Goal: Find specific page/section: Find specific page/section

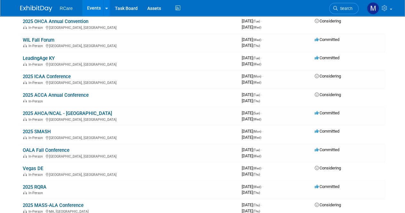
scroll to position [219, 0]
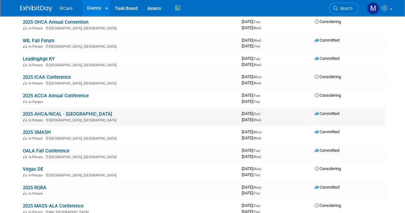
click at [64, 114] on link "2025 AHCA/NCAL - [GEOGRAPHIC_DATA]" at bounding box center [67, 114] width 89 height 6
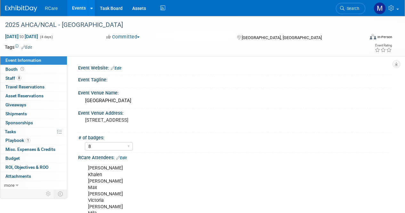
select select "8"
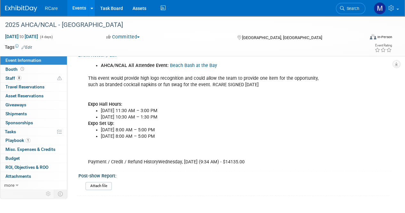
scroll to position [281, 0]
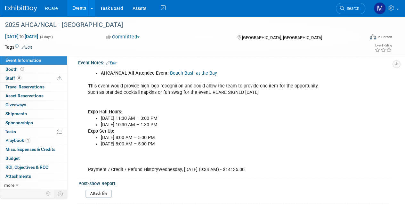
drag, startPoint x: 101, startPoint y: 150, endPoint x: 140, endPoint y: 150, distance: 39.1
click at [140, 147] on li "Sunday, October 19, 8:00 AM – 5:00 PM" at bounding box center [214, 144] width 226 height 6
copy li "Sunday, October 19"
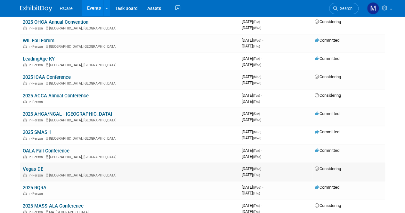
click at [31, 170] on link "Vegas DE" at bounding box center [33, 169] width 21 height 6
